Goal: Task Accomplishment & Management: Manage account settings

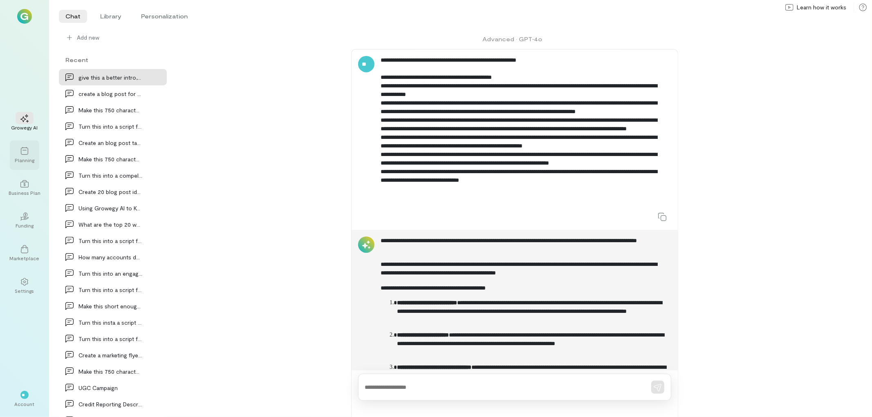
scroll to position [435, 0]
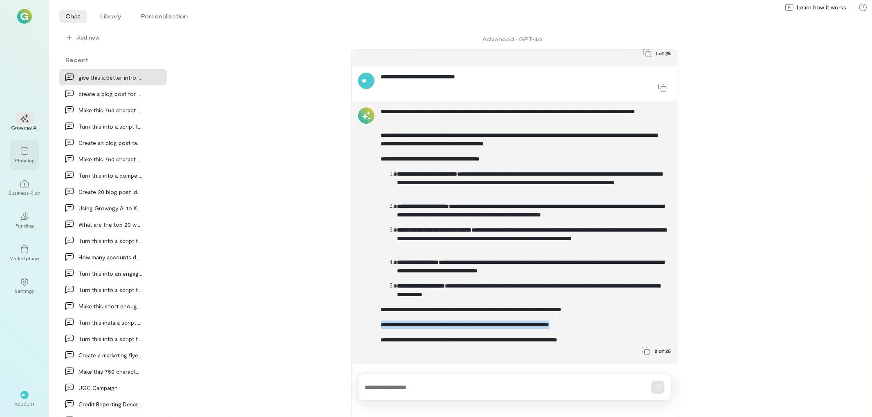
click at [27, 160] on div "Planning" at bounding box center [25, 160] width 20 height 7
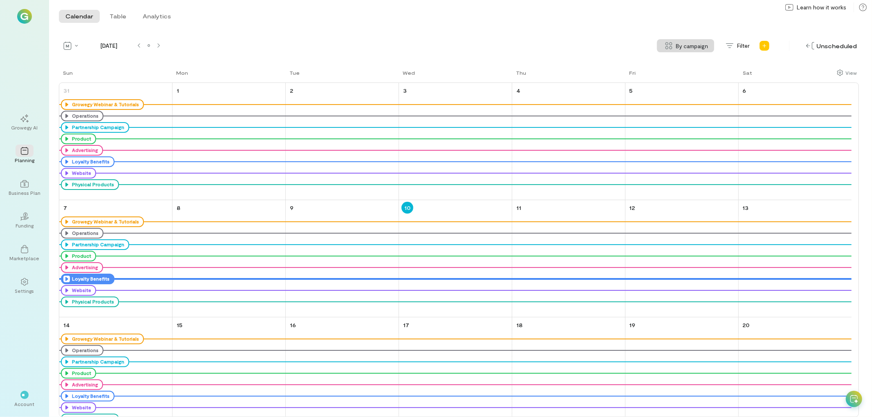
click at [63, 278] on icon at bounding box center [66, 279] width 7 height 7
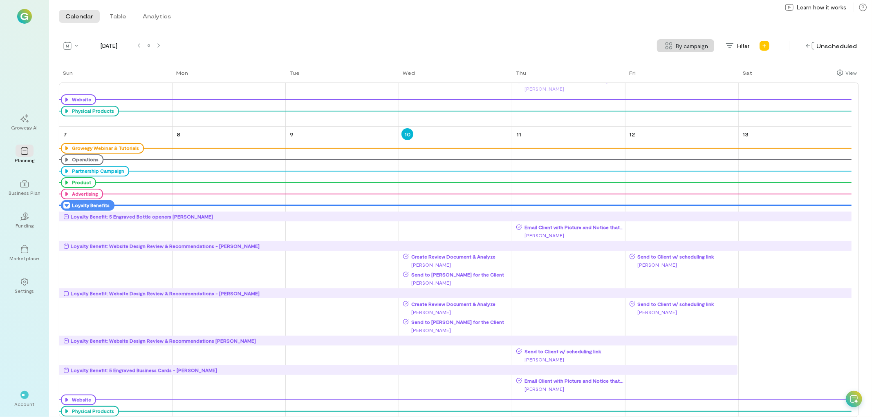
scroll to position [239, 0]
click at [163, 342] on div "Loyalty Benefit: Website Design Review & Recommendations [PERSON_NAME]" at bounding box center [163, 340] width 185 height 8
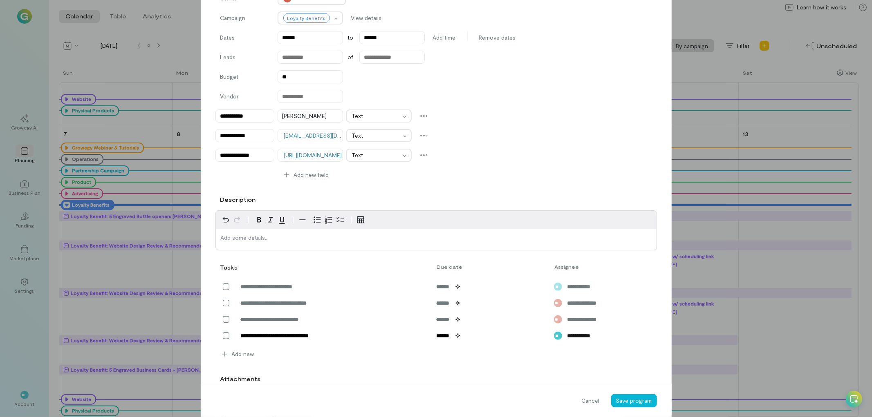
scroll to position [182, 0]
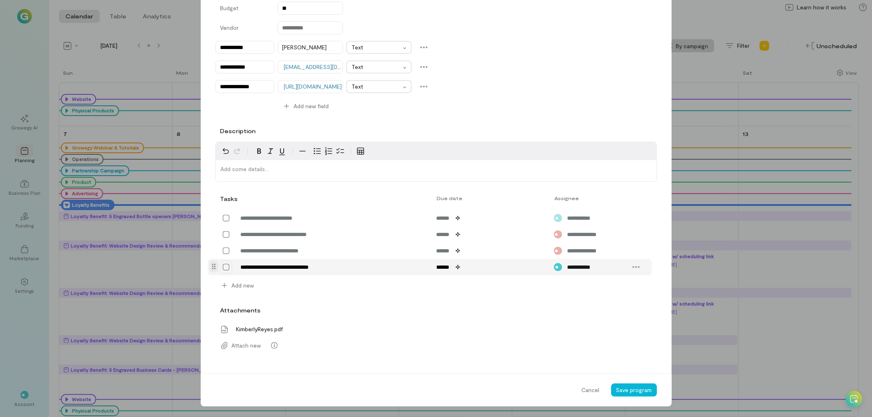
click at [223, 268] on icon at bounding box center [226, 267] width 8 height 8
click at [631, 387] on span "Save program" at bounding box center [634, 390] width 36 height 7
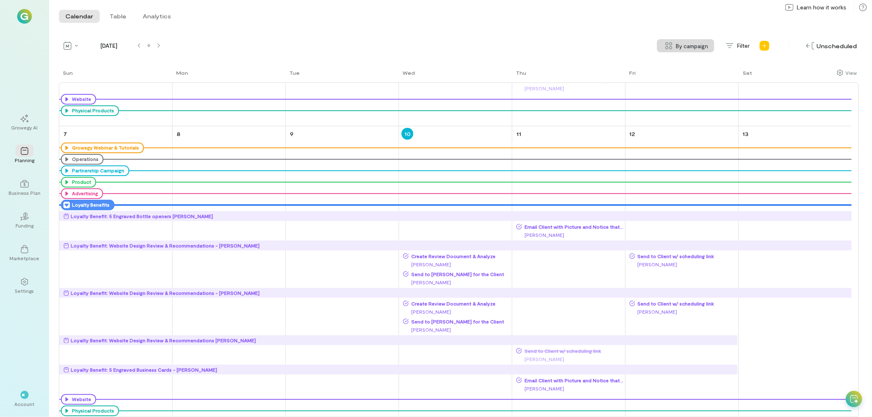
click at [63, 206] on icon at bounding box center [66, 205] width 7 height 7
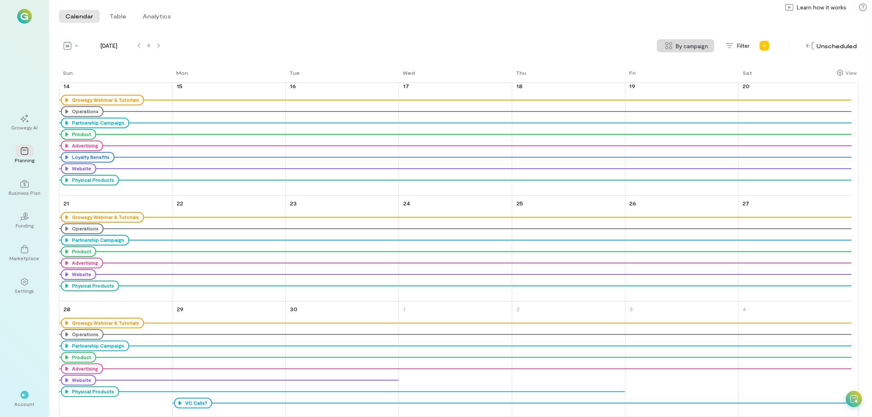
scroll to position [29, 0]
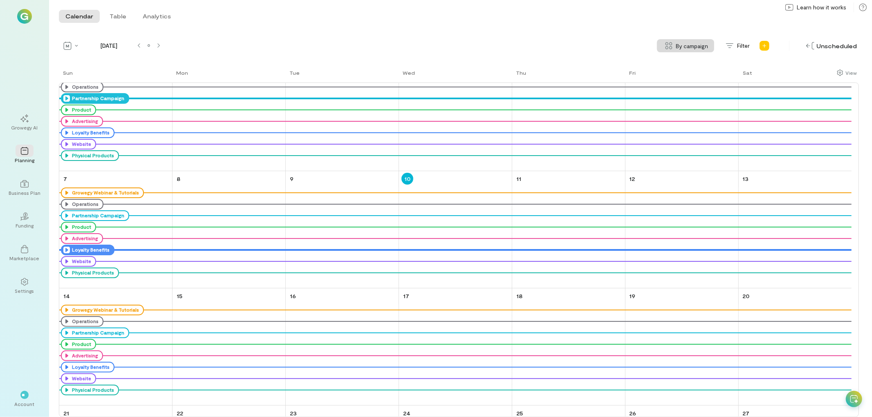
click at [68, 100] on icon at bounding box center [66, 98] width 7 height 7
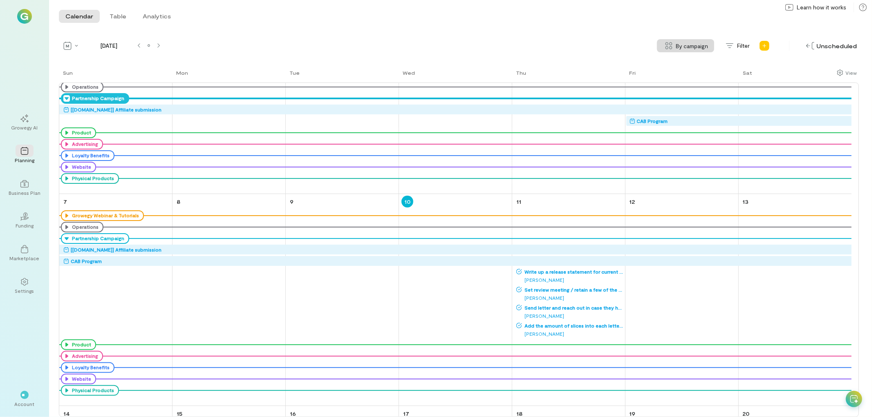
scroll to position [0, 0]
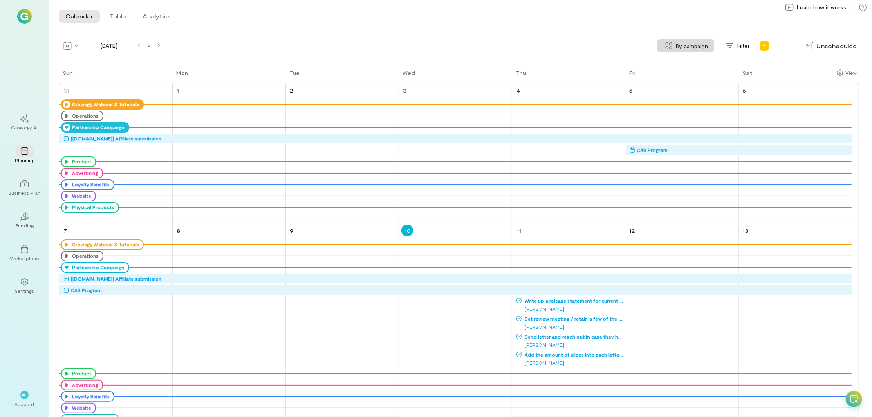
click at [67, 104] on icon at bounding box center [66, 104] width 7 height 7
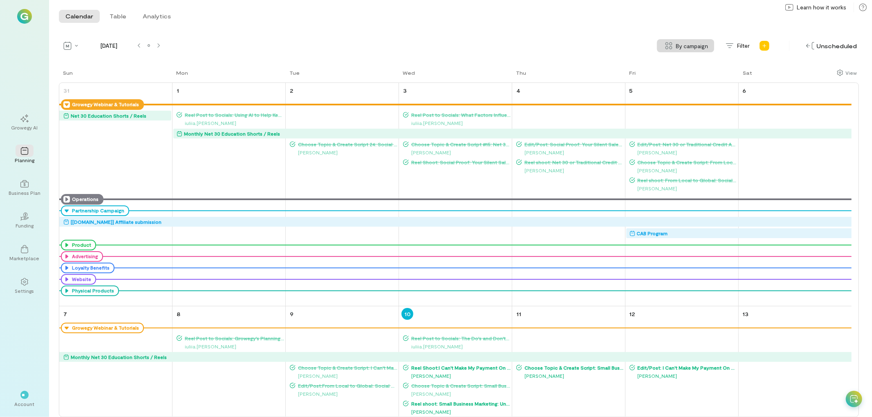
click at [64, 198] on icon at bounding box center [66, 199] width 7 height 7
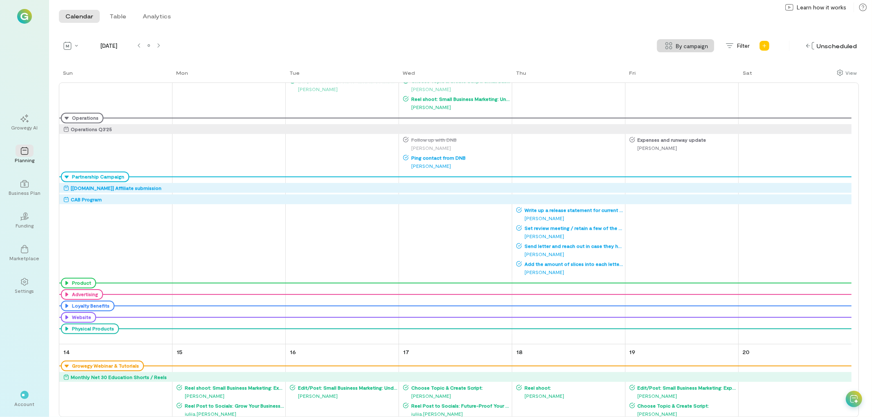
scroll to position [318, 0]
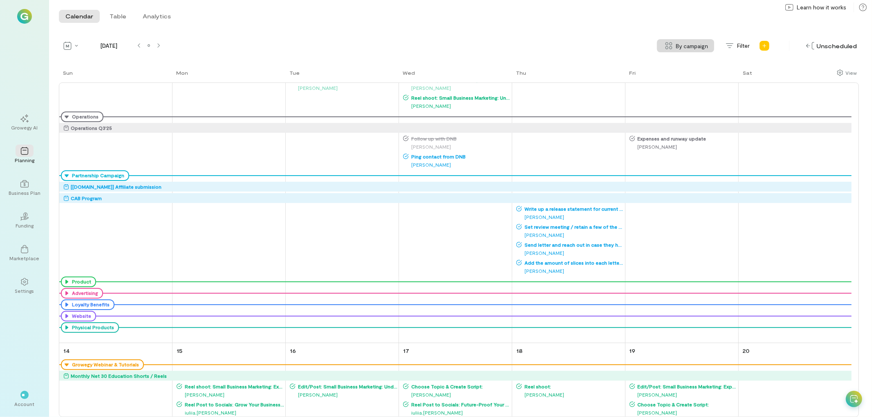
click at [437, 157] on span "Ping contact from DNB" at bounding box center [460, 156] width 102 height 7
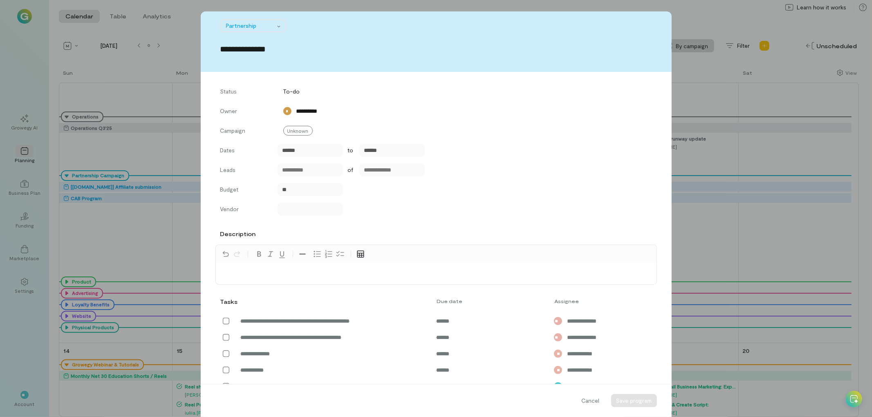
scroll to position [103, 0]
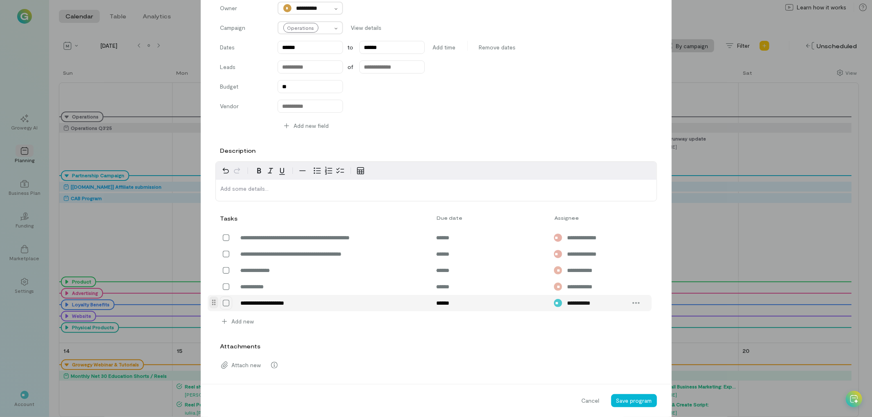
click at [226, 304] on icon at bounding box center [226, 303] width 7 height 7
click at [628, 402] on span "Save program" at bounding box center [634, 400] width 36 height 7
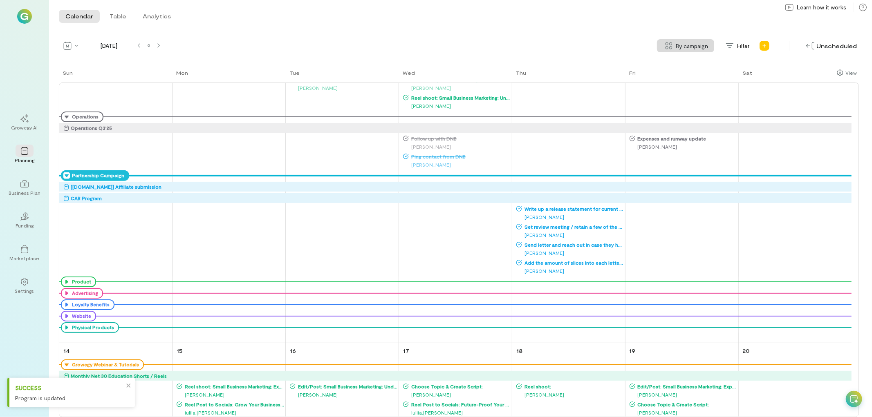
click at [65, 174] on icon at bounding box center [66, 176] width 7 height 7
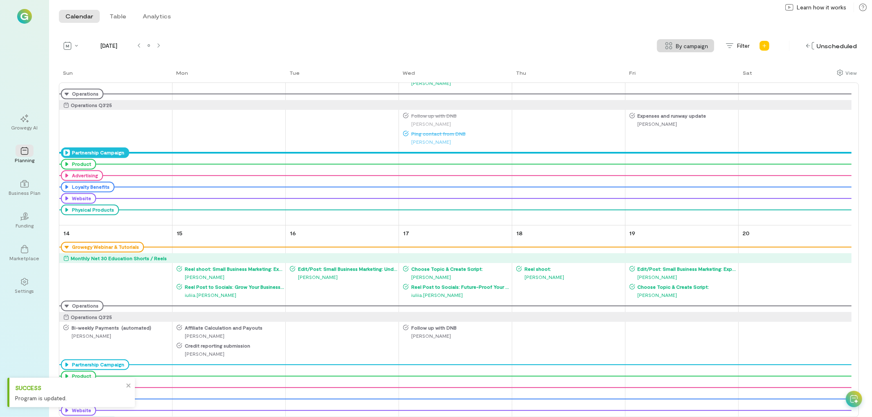
scroll to position [220, 0]
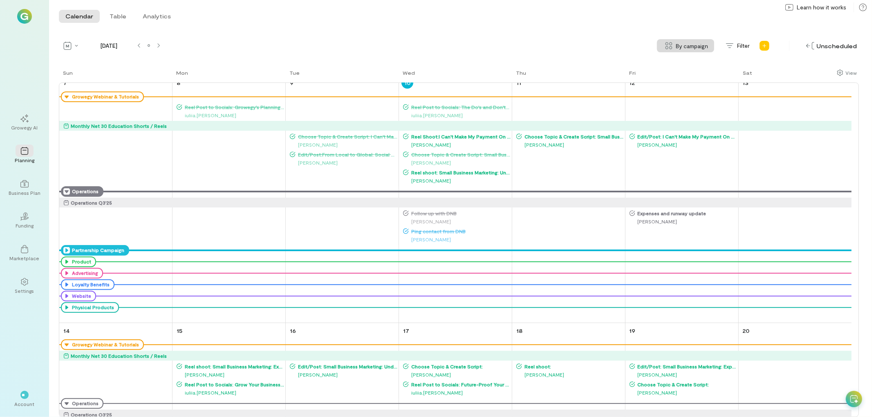
click at [63, 188] on icon at bounding box center [66, 191] width 7 height 7
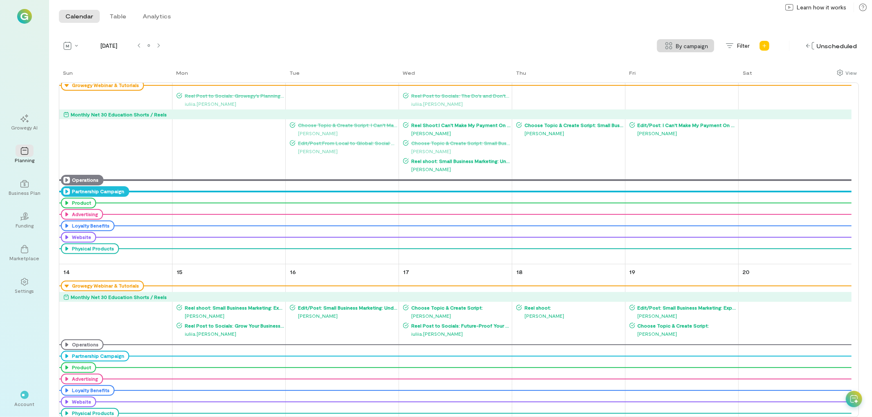
scroll to position [150, 0]
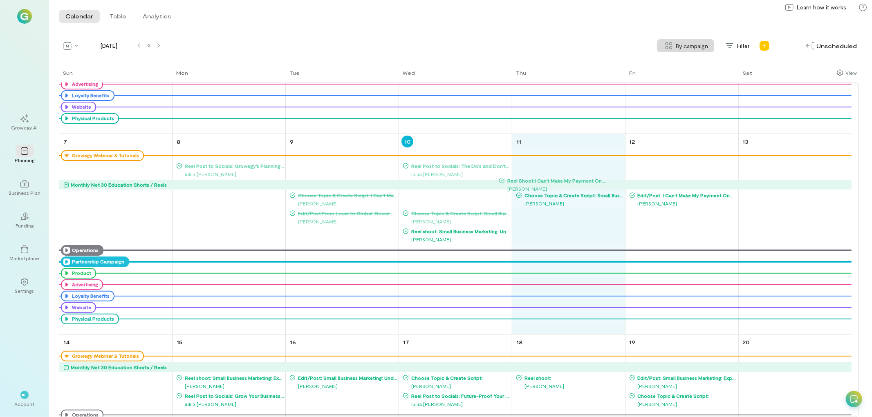
drag, startPoint x: 460, startPoint y: 193, endPoint x: 556, endPoint y: 178, distance: 97.3
click at [556, 178] on div "Sun Mon Tue Wed Thu Fri Sat 31 Growegy Webinar & Tutorials Net 30 Education Sho…" at bounding box center [459, 243] width 800 height 349
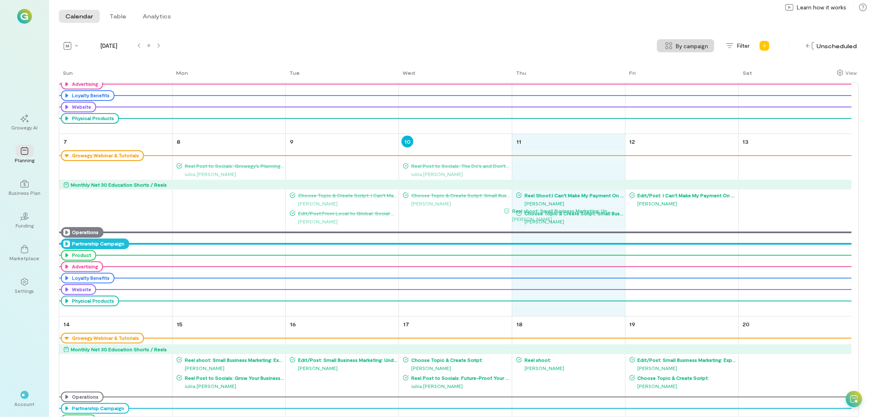
drag, startPoint x: 473, startPoint y: 210, endPoint x: 574, endPoint y: 207, distance: 101.0
click at [574, 207] on div "Sun Mon Tue Wed Thu Fri Sat 31 Growegy Webinar & Tutorials Net 30 Education Sho…" at bounding box center [459, 243] width 800 height 349
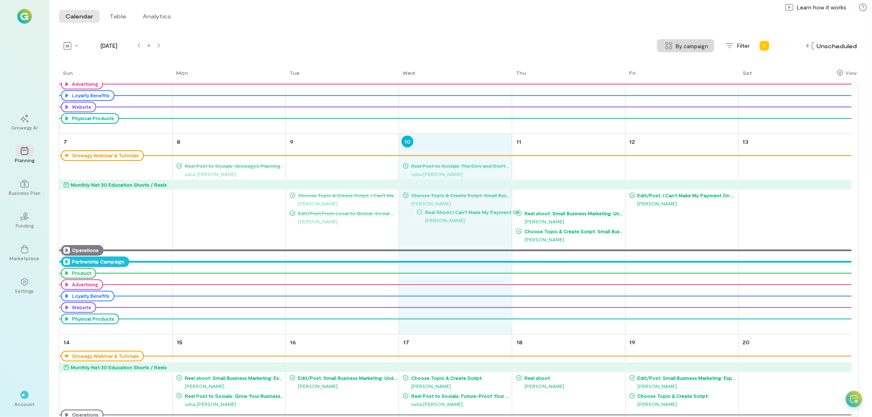
drag, startPoint x: 569, startPoint y: 196, endPoint x: 469, endPoint y: 213, distance: 100.7
click at [469, 213] on div "Sun Mon Tue Wed Thu Fri Sat 31 Growegy Webinar & Tutorials Net 30 Education Sho…" at bounding box center [459, 243] width 800 height 349
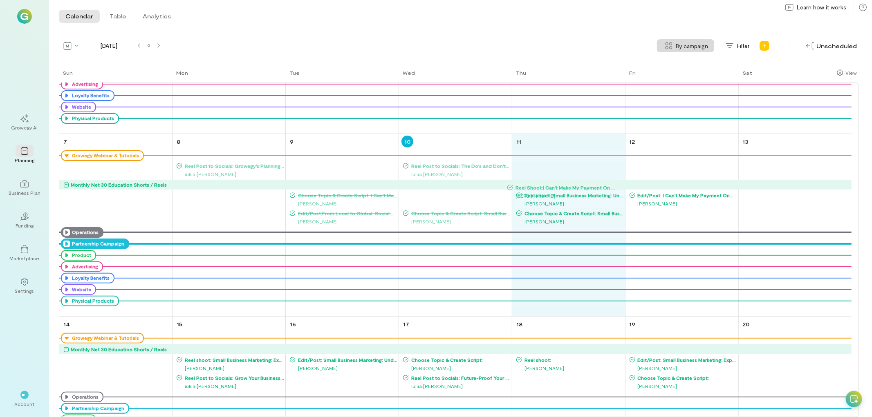
drag, startPoint x: 453, startPoint y: 193, endPoint x: 560, endPoint y: 184, distance: 107.9
click at [560, 184] on div "Sun Mon Tue Wed Thu Fri Sat 31 Growegy Webinar & Tutorials Net 30 Education Sho…" at bounding box center [459, 243] width 800 height 349
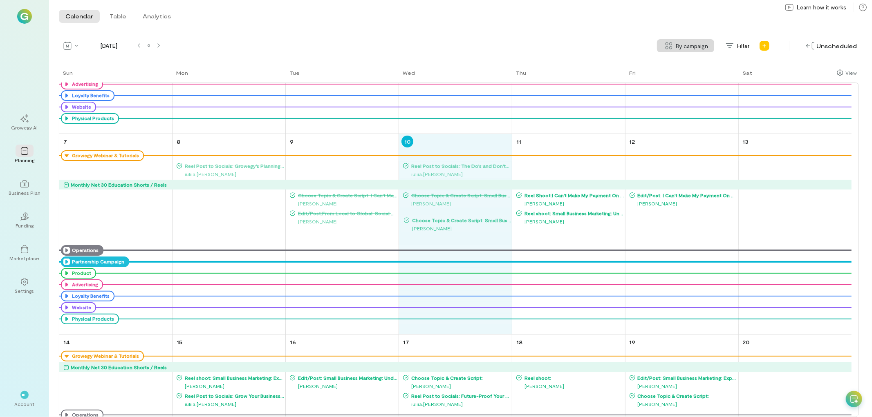
click at [444, 222] on div "Sun Mon Tue Wed Thu Fri Sat 31 Growegy Webinar & Tutorials Net 30 Education Sho…" at bounding box center [459, 243] width 800 height 349
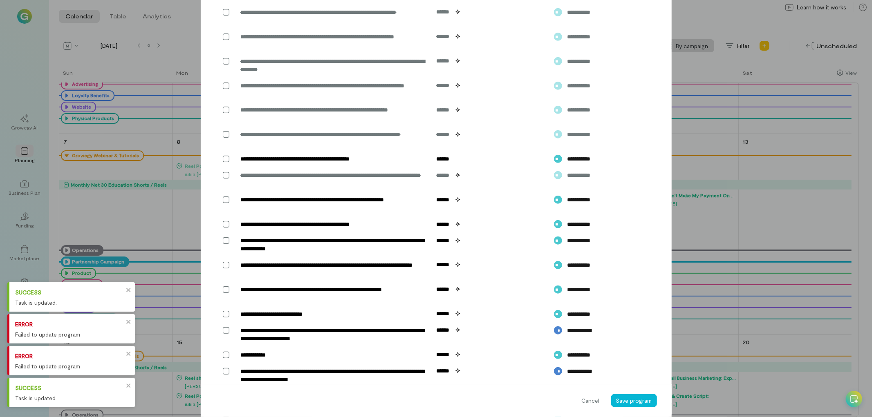
scroll to position [468, 0]
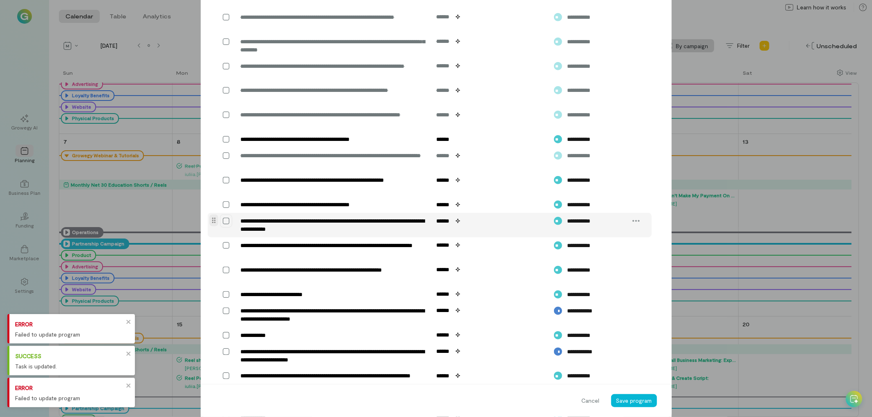
click at [223, 225] on icon at bounding box center [226, 221] width 8 height 8
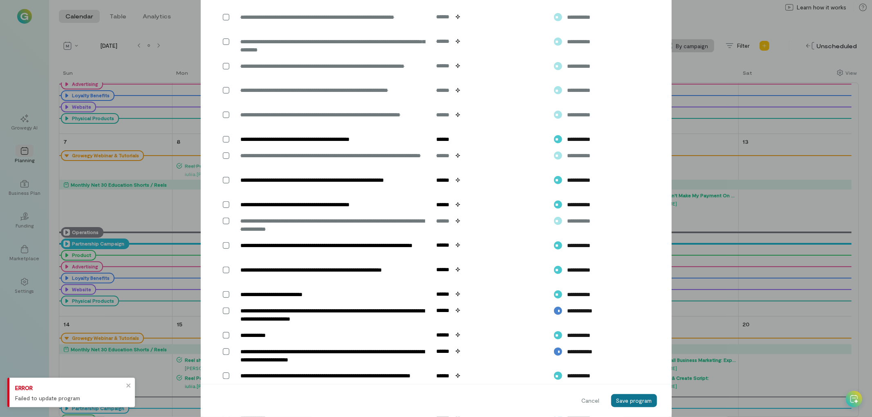
click at [631, 398] on span "Save program" at bounding box center [634, 400] width 36 height 7
click at [634, 398] on span "Save program" at bounding box center [634, 400] width 36 height 7
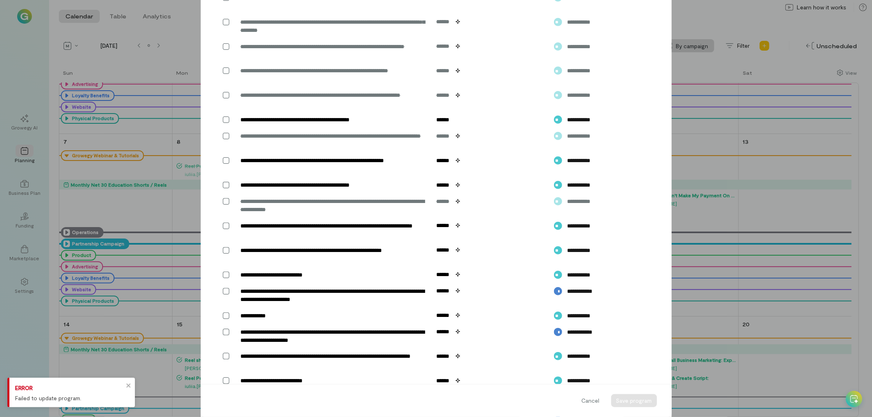
scroll to position [448, 0]
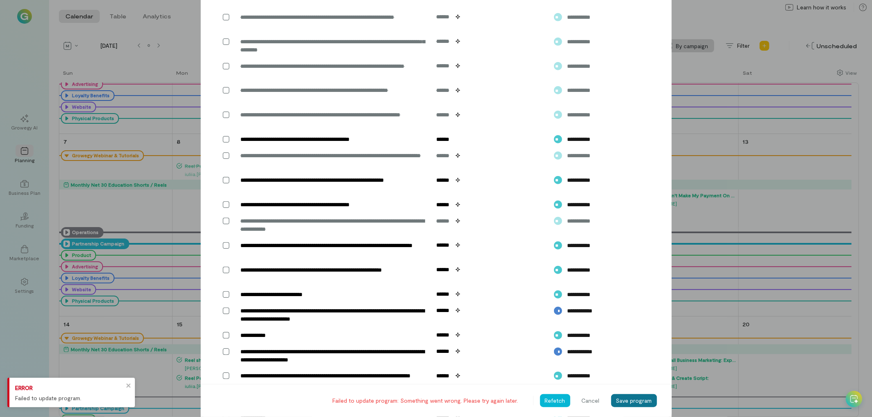
click at [634, 398] on span "Save program" at bounding box center [634, 400] width 36 height 7
click at [584, 399] on span "Cancel" at bounding box center [591, 401] width 18 height 8
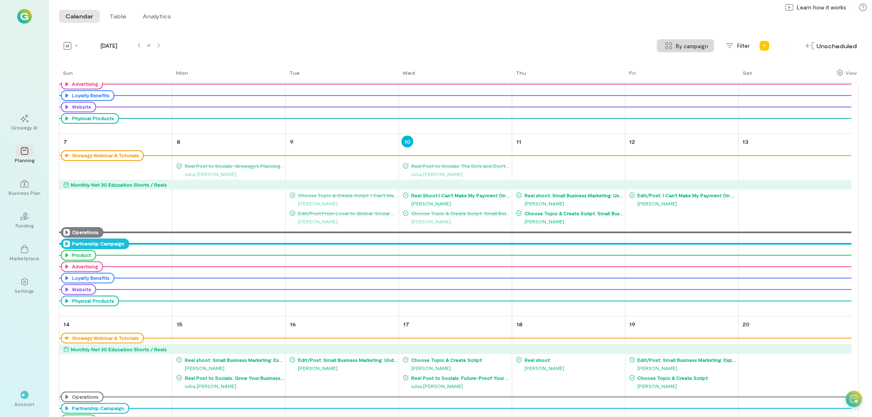
click at [435, 195] on span "Reel Shoot:I Can't Make My Payment On Time, What Now?" at bounding box center [460, 195] width 102 height 7
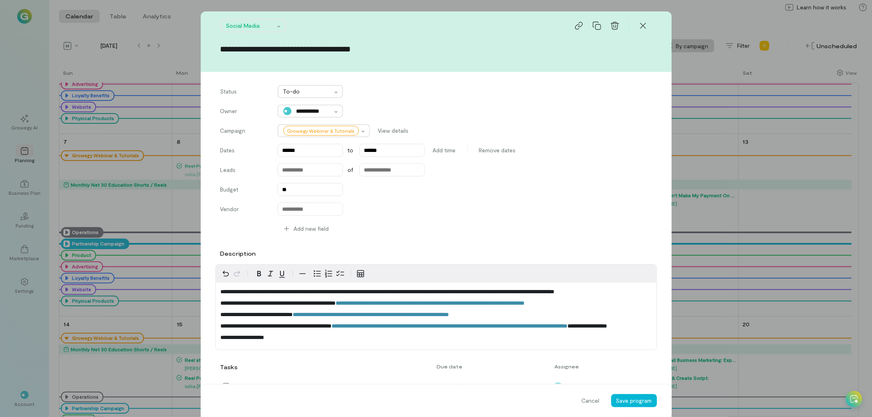
scroll to position [423, 0]
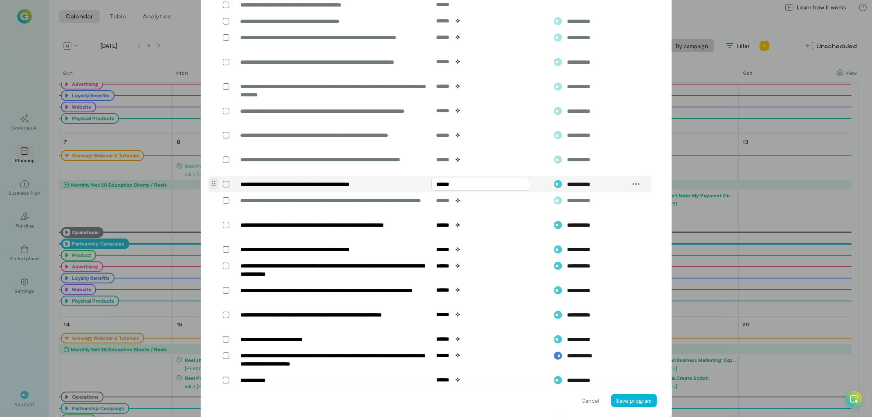
click at [442, 191] on input "******" at bounding box center [480, 184] width 99 height 13
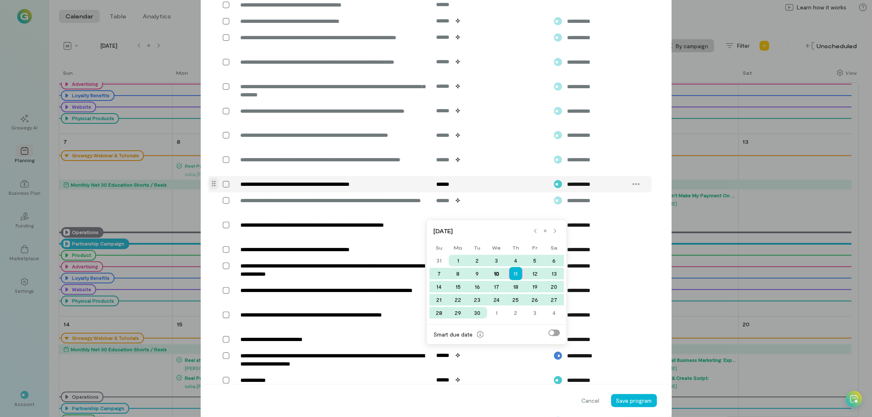
click at [517, 273] on div "11" at bounding box center [515, 273] width 13 height 13
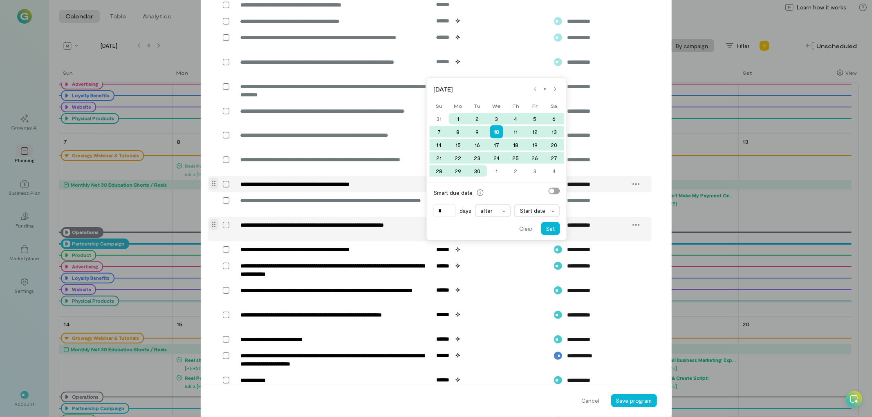
click at [444, 232] on input "******" at bounding box center [480, 225] width 99 height 13
click at [511, 132] on div "11" at bounding box center [515, 131] width 19 height 11
type input "******"
type input "**"
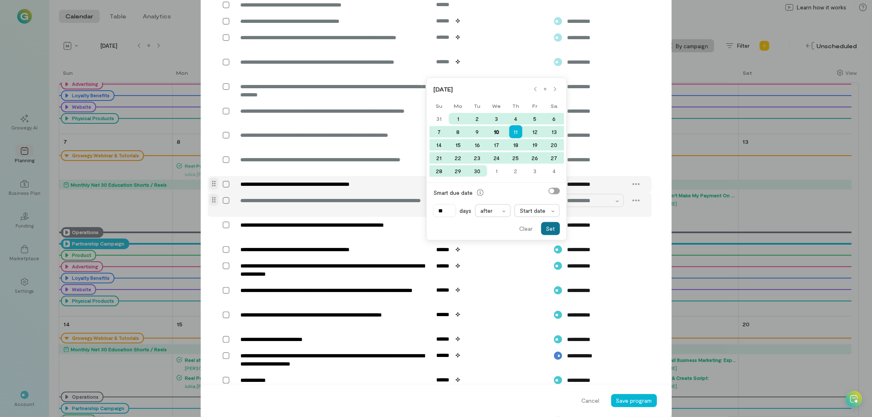
click at [547, 228] on button "Set" at bounding box center [550, 228] width 19 height 13
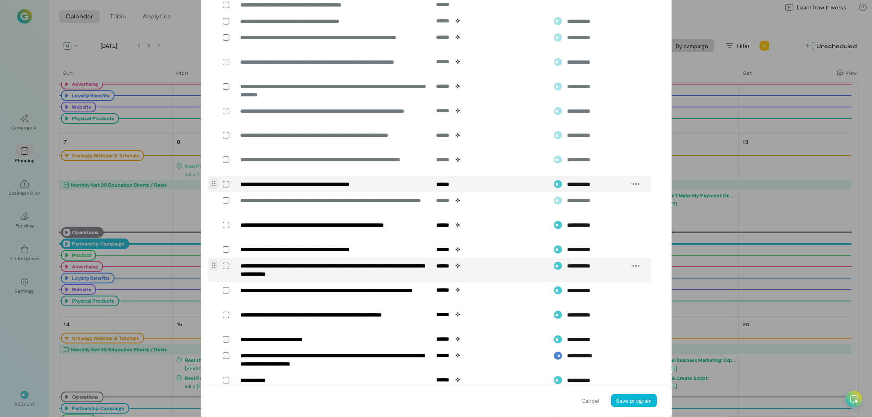
click at [222, 270] on icon at bounding box center [226, 266] width 8 height 8
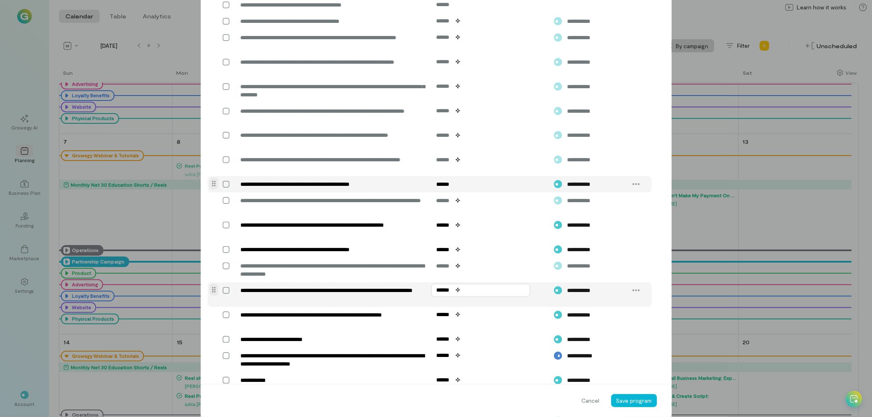
click at [445, 297] on input "******" at bounding box center [480, 290] width 99 height 13
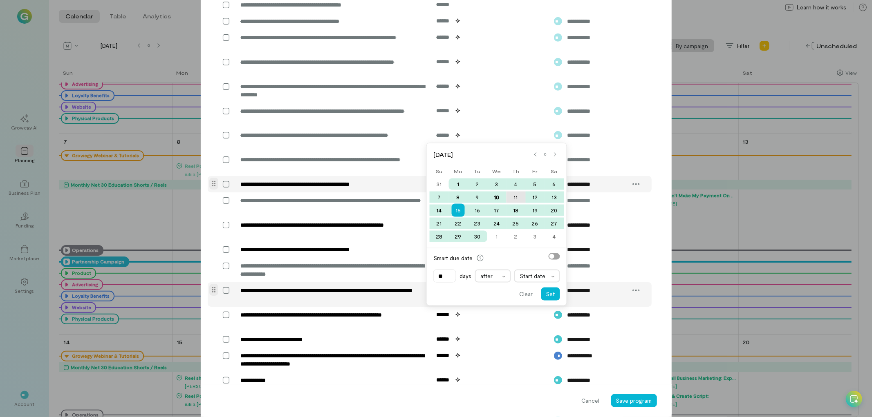
click at [516, 196] on div "11" at bounding box center [515, 197] width 19 height 11
type input "******"
type input "**"
click at [544, 294] on button "Set" at bounding box center [550, 294] width 19 height 13
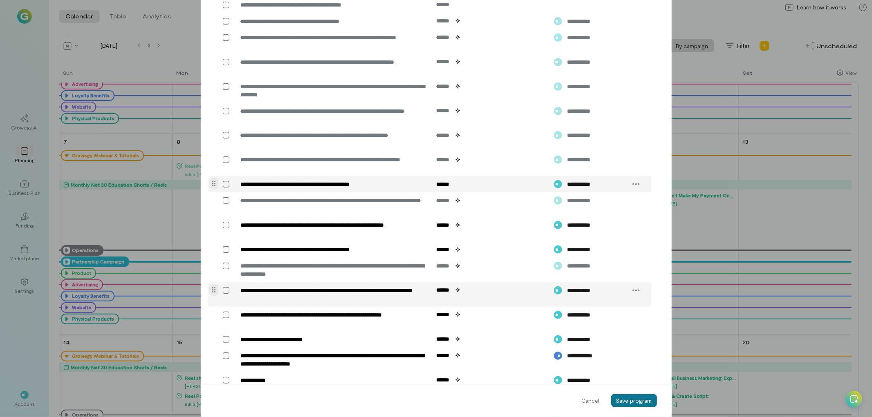
click at [632, 397] on button "Save program" at bounding box center [634, 401] width 46 height 13
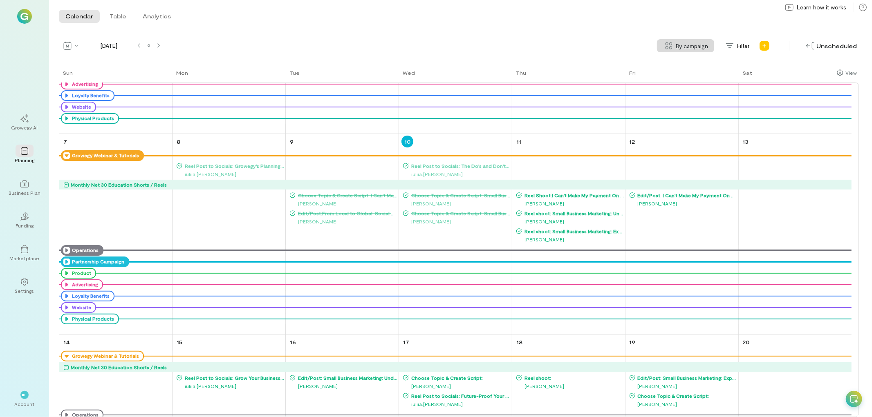
click at [66, 154] on icon at bounding box center [66, 156] width 7 height 7
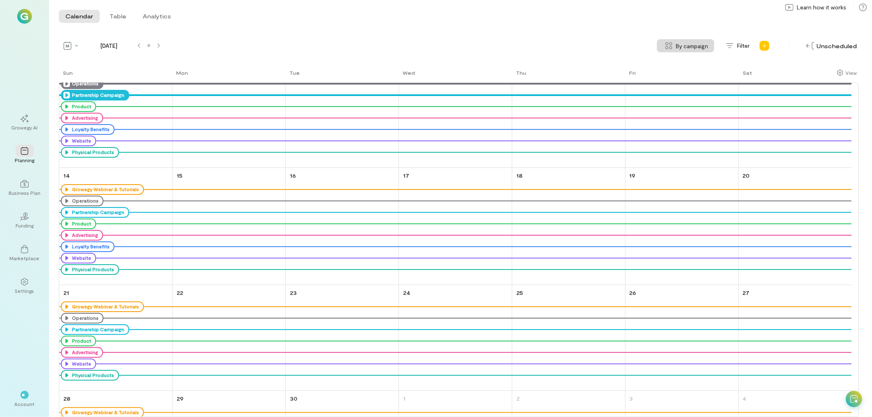
scroll to position [0, 0]
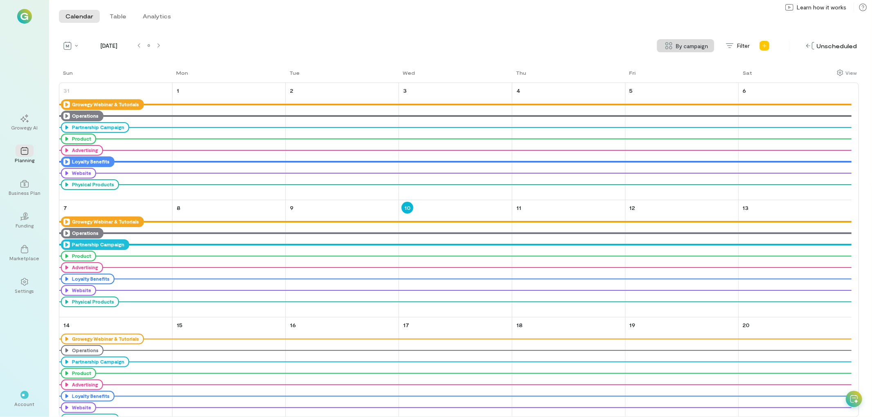
click at [65, 162] on icon at bounding box center [66, 162] width 7 height 7
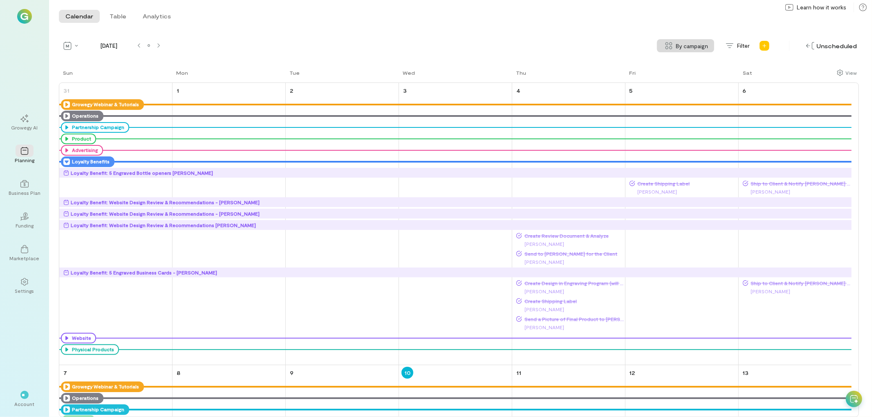
click at [210, 271] on div "Loyalty Benefit: 5 Engraved Business Cards - [PERSON_NAME]" at bounding box center [457, 273] width 788 height 8
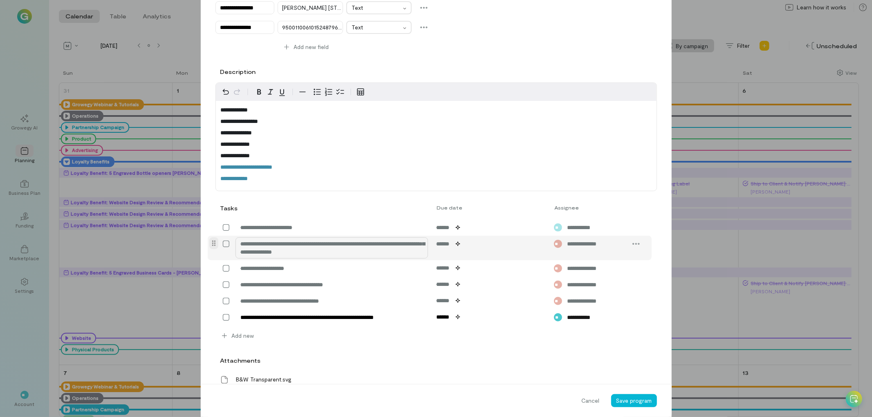
scroll to position [311, 0]
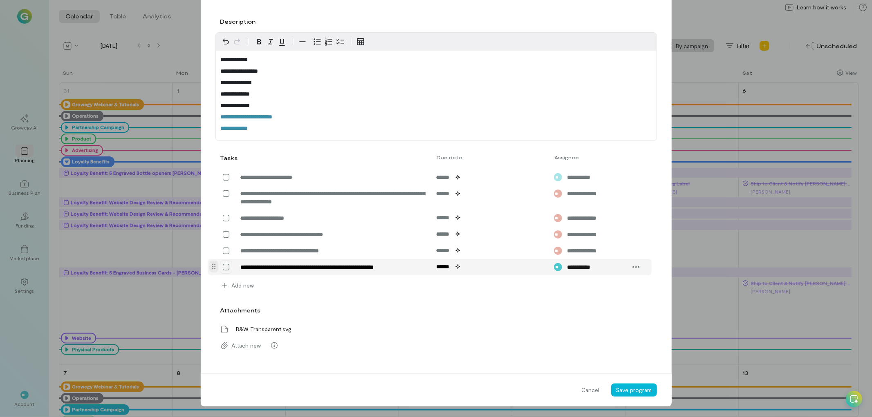
click at [222, 268] on icon at bounding box center [226, 267] width 8 height 8
click at [628, 391] on span "Save program" at bounding box center [634, 390] width 36 height 7
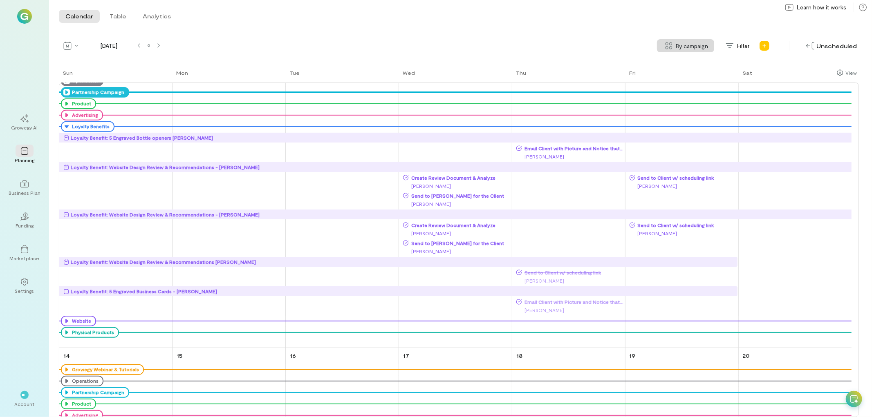
scroll to position [272, 0]
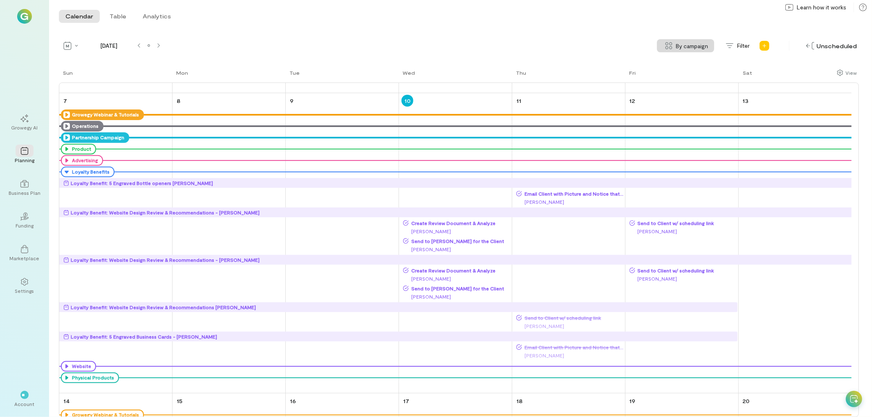
click at [569, 193] on span "Email Client with Picture and Notice that their order has shipped" at bounding box center [573, 194] width 102 height 7
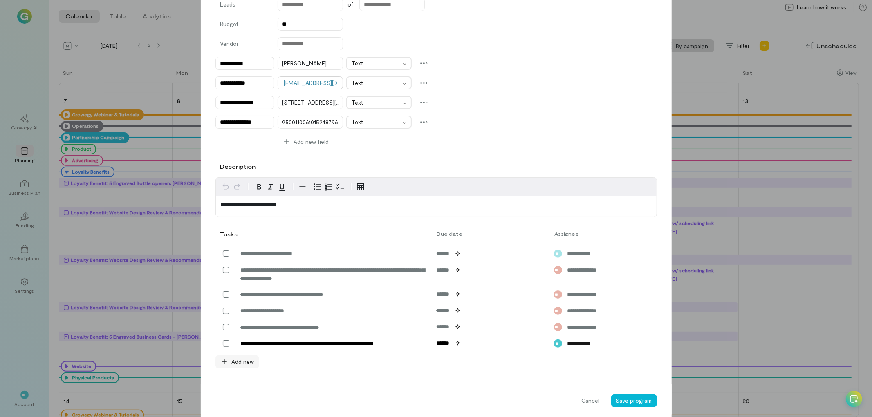
scroll to position [182, 0]
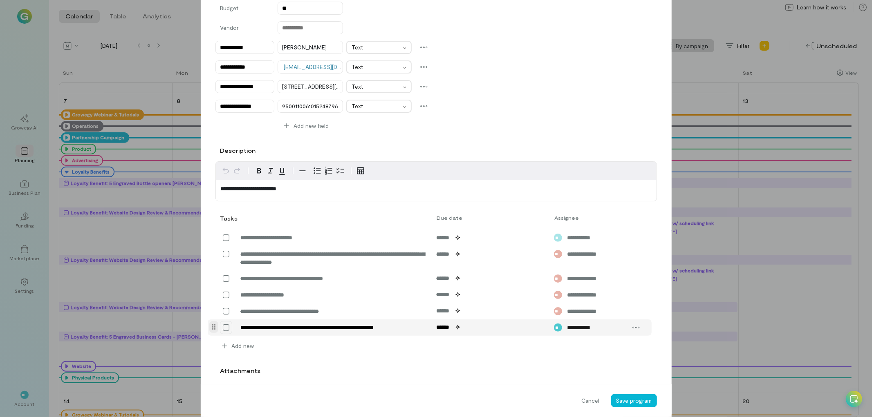
click at [222, 324] on icon at bounding box center [226, 328] width 8 height 8
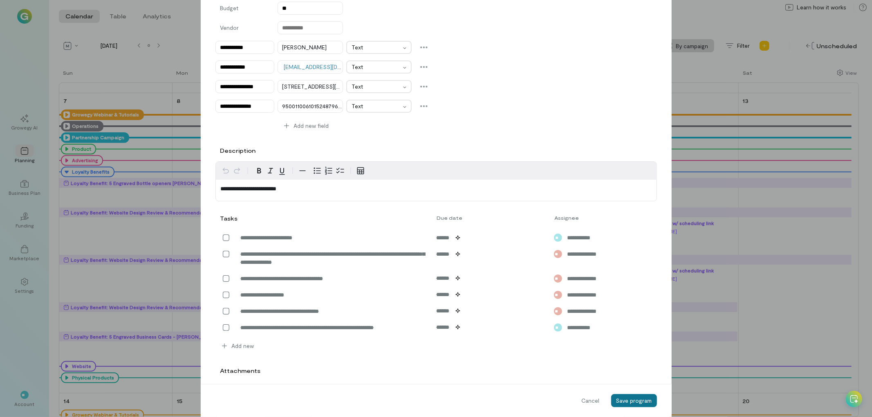
click at [626, 398] on span "Save program" at bounding box center [634, 400] width 36 height 7
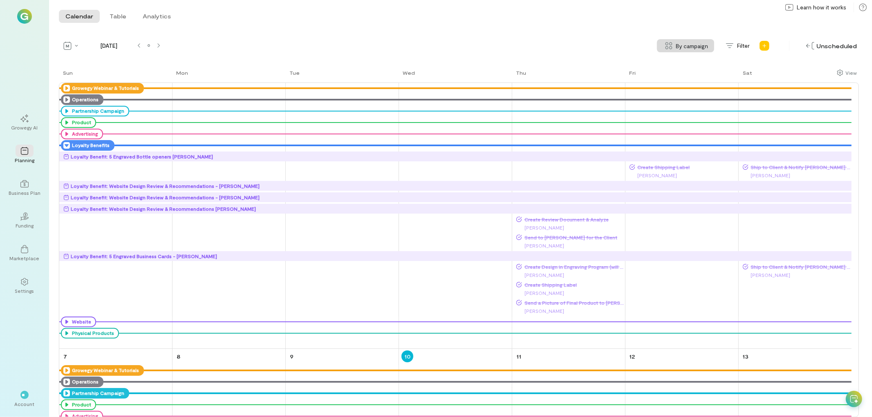
scroll to position [0, 0]
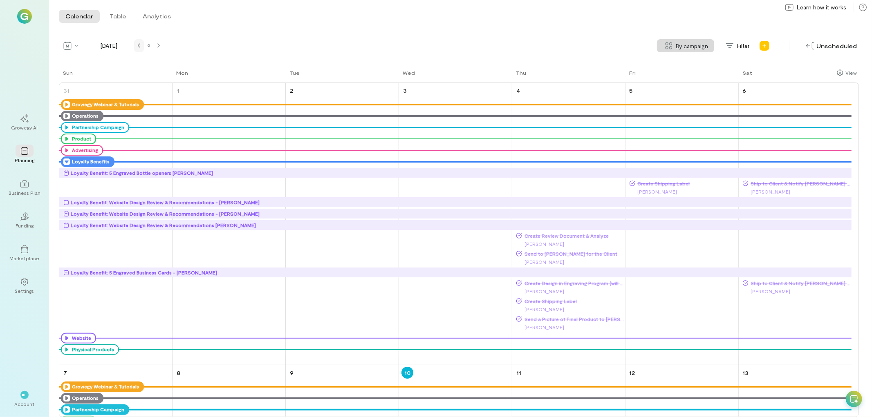
click at [136, 50] on div at bounding box center [139, 45] width 10 height 13
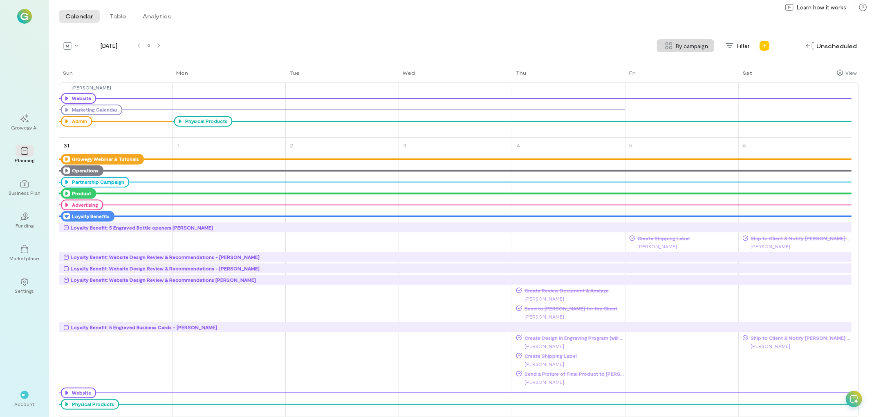
scroll to position [867, 0]
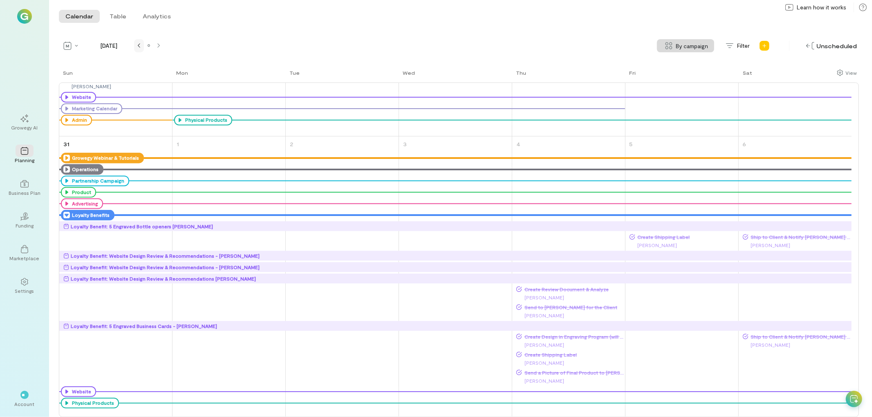
click at [139, 52] on div at bounding box center [139, 45] width 10 height 13
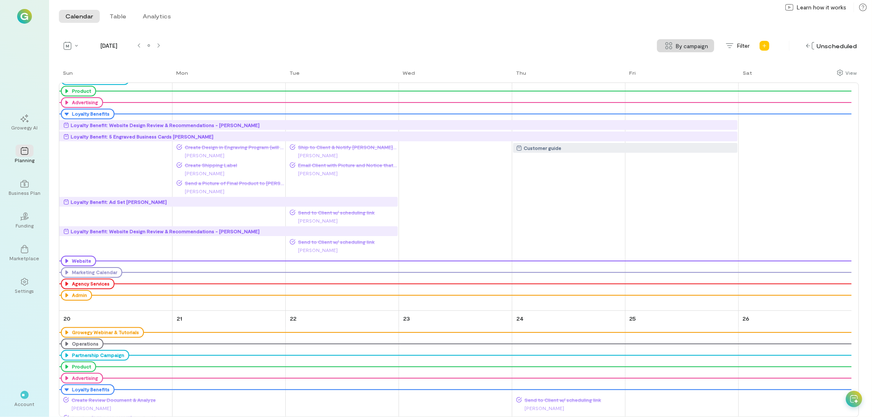
scroll to position [587, 0]
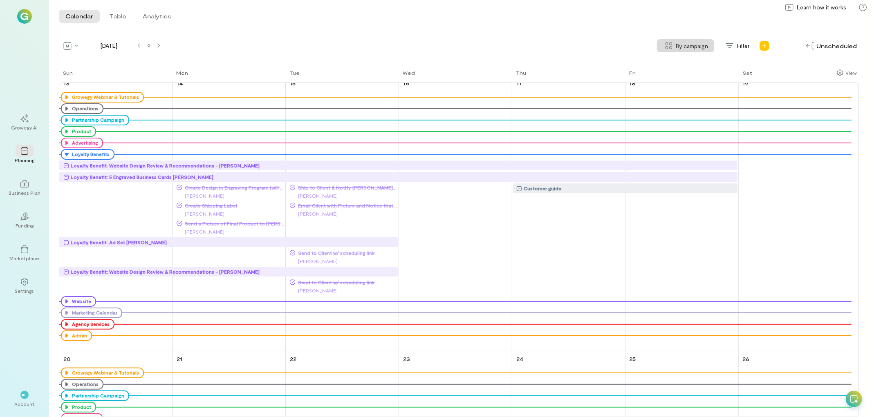
click at [567, 188] on div "Customer guide" at bounding box center [626, 188] width 221 height 8
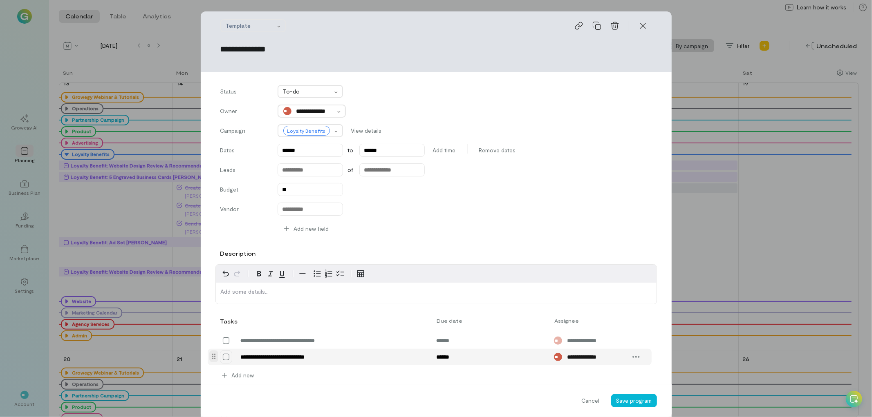
click at [227, 356] on div at bounding box center [226, 357] width 12 height 13
click at [223, 357] on icon at bounding box center [226, 357] width 8 height 8
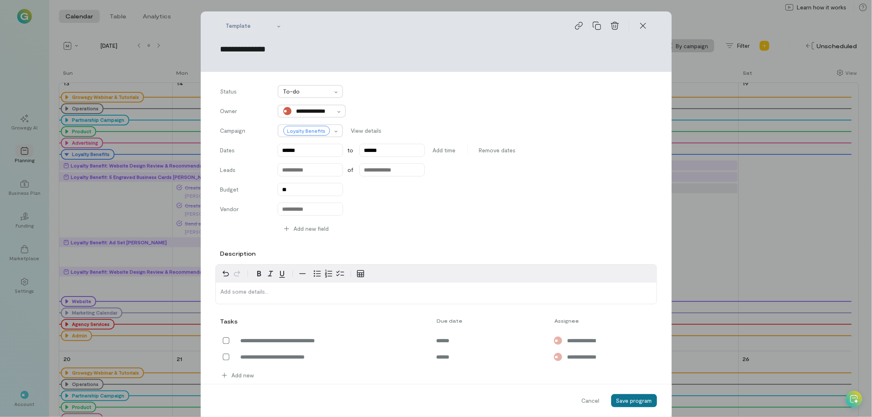
click at [630, 399] on span "Save program" at bounding box center [634, 400] width 36 height 7
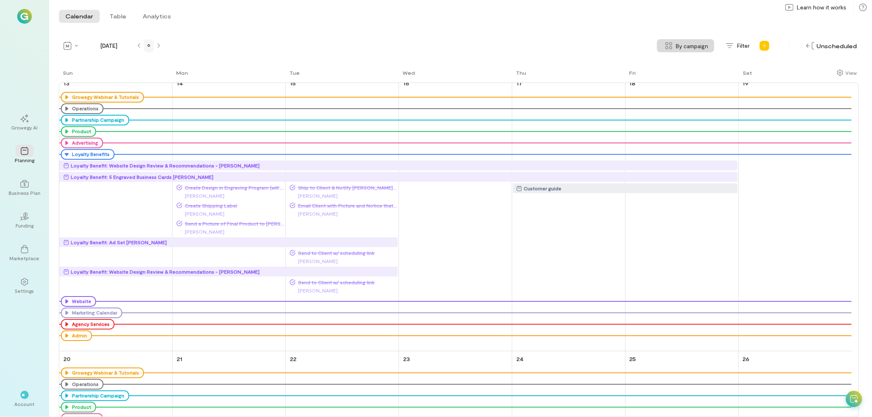
click at [152, 43] on div at bounding box center [149, 46] width 7 height 7
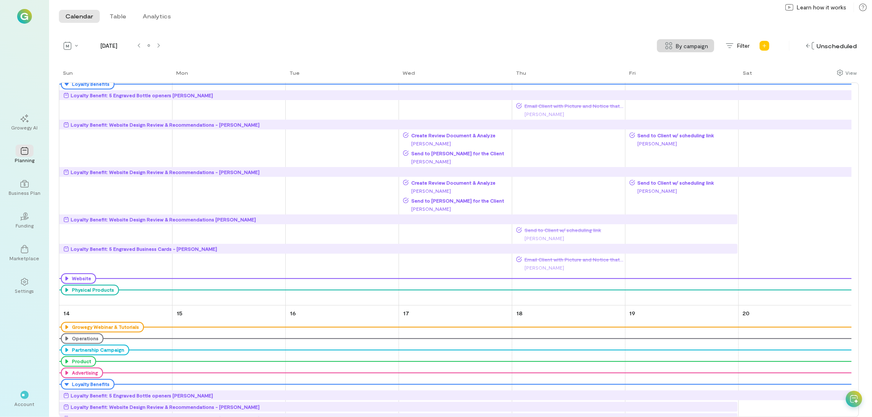
scroll to position [318, 0]
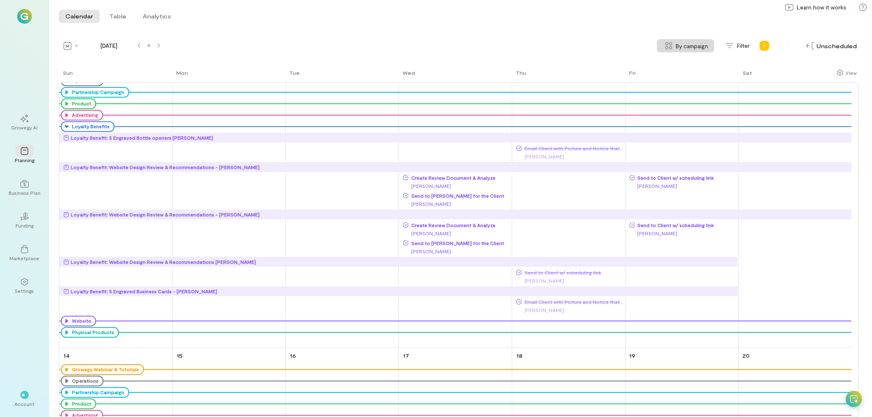
click at [258, 141] on div "Loyalty Benefit: 5 Engraved Bottle openers [PERSON_NAME]" at bounding box center [457, 138] width 788 height 10
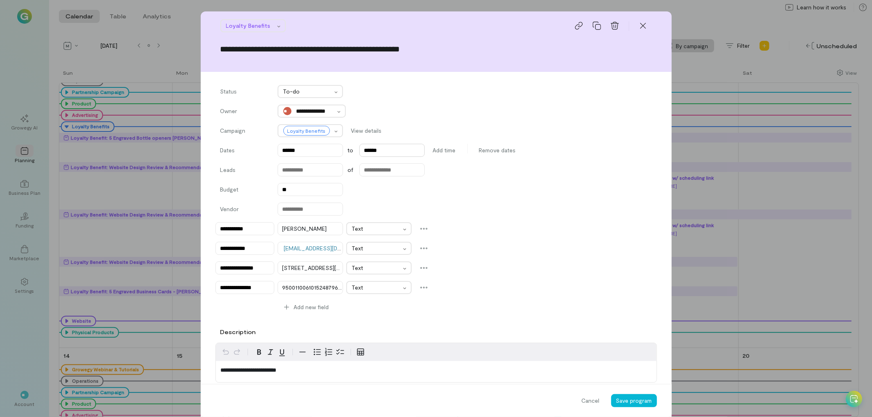
click at [397, 150] on input "******" at bounding box center [391, 150] width 65 height 13
click at [410, 213] on div "10" at bounding box center [404, 209] width 11 height 11
click at [393, 152] on input "******" at bounding box center [391, 150] width 65 height 13
click at [417, 207] on div "11" at bounding box center [418, 209] width 11 height 11
type input "******"
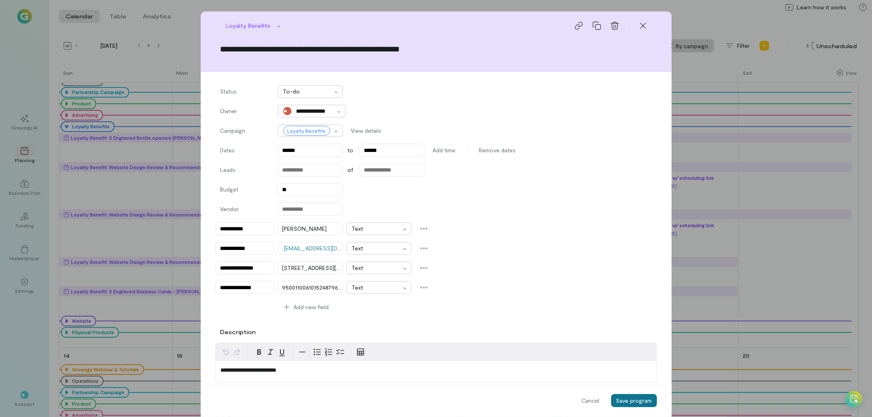
click at [629, 402] on span "Save program" at bounding box center [634, 400] width 36 height 7
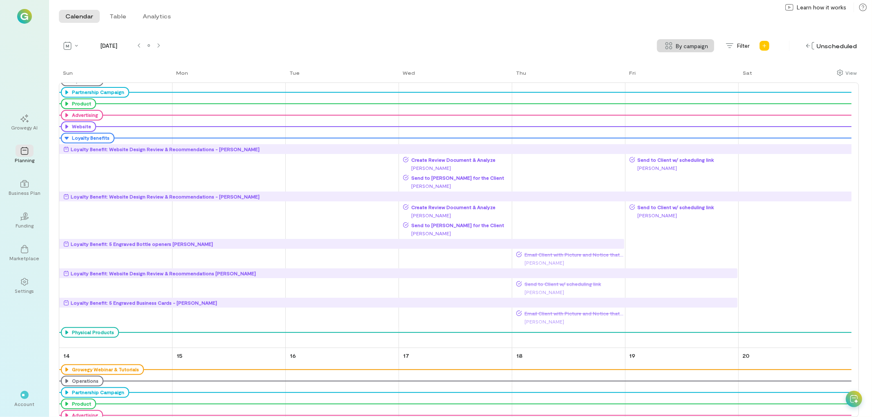
click at [561, 298] on div "Loyalty Benefit: 5 Engraved Business Cards - [PERSON_NAME]" at bounding box center [400, 303] width 674 height 10
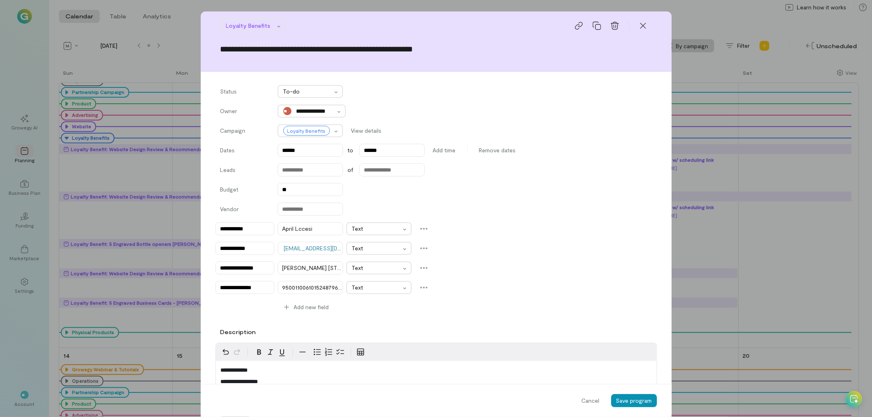
drag, startPoint x: 647, startPoint y: 409, endPoint x: 647, endPoint y: 403, distance: 6.1
click at [647, 406] on div "Cancel Save program" at bounding box center [436, 400] width 471 height 33
click at [647, 403] on span "Save program" at bounding box center [634, 400] width 36 height 7
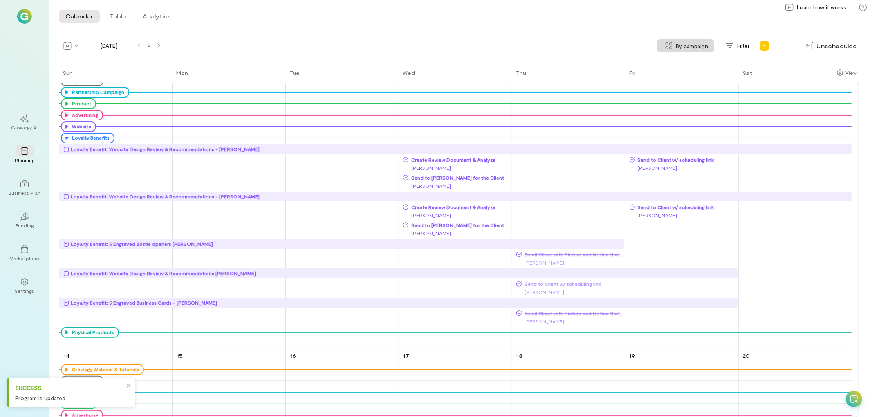
click at [578, 272] on div "Loyalty Benefit: Website Design Review & Recommendations [PERSON_NAME]" at bounding box center [400, 273] width 674 height 8
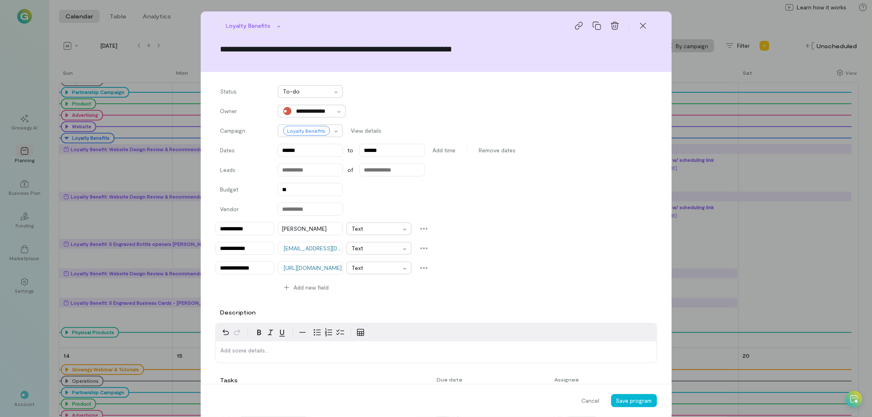
click at [730, 267] on div "**********" at bounding box center [436, 208] width 872 height 417
click at [644, 29] on div at bounding box center [643, 25] width 18 height 13
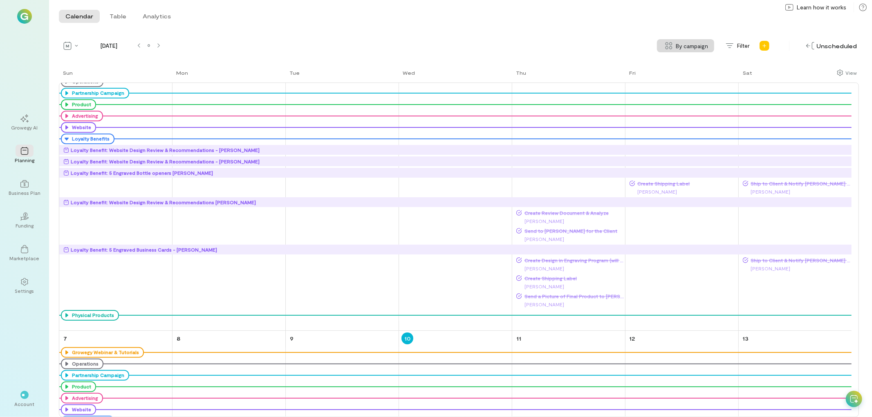
scroll to position [25, 0]
